Goal: Complete application form

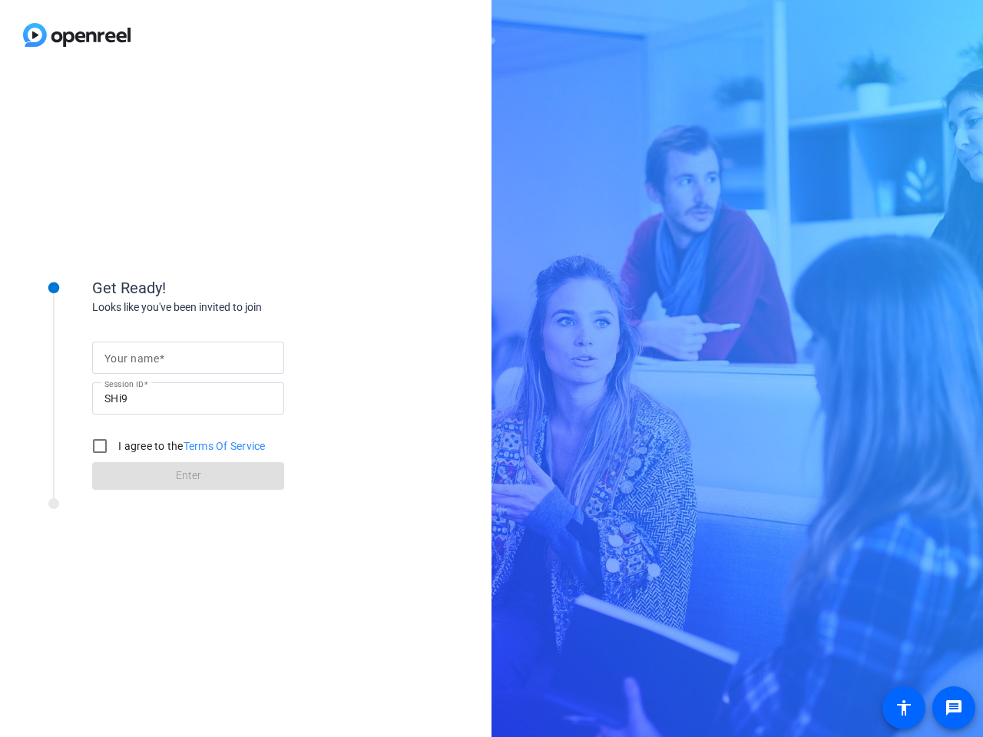
click at [188, 358] on input "Your name" at bounding box center [187, 358] width 167 height 18
click at [188, 399] on input "SHi9" at bounding box center [187, 398] width 167 height 18
click at [176, 446] on label "I agree to the Terms Of Service" at bounding box center [190, 446] width 151 height 15
click at [115, 446] on input "I agree to the Terms Of Service" at bounding box center [99, 446] width 31 height 31
click at [100, 446] on input "I agree to the Terms Of Service" at bounding box center [99, 446] width 31 height 31
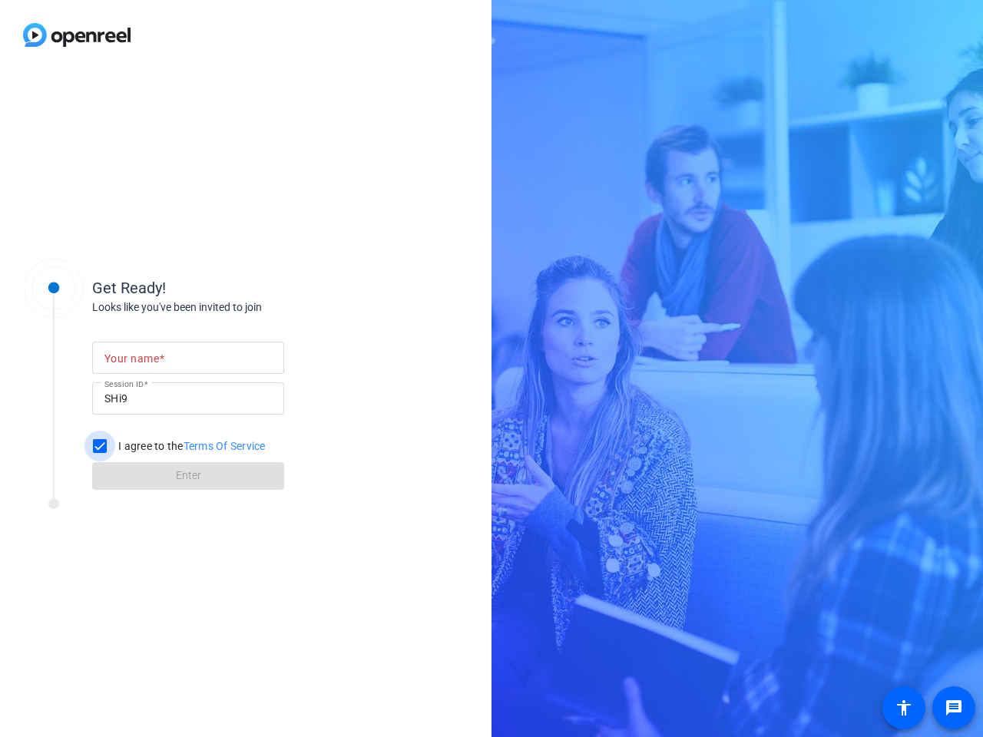
checkbox input "false"
click at [954, 708] on mat-icon "message" at bounding box center [954, 708] width 18 height 18
click at [904, 708] on mat-icon "accessibility" at bounding box center [904, 708] width 18 height 18
